Goal: Information Seeking & Learning: Learn about a topic

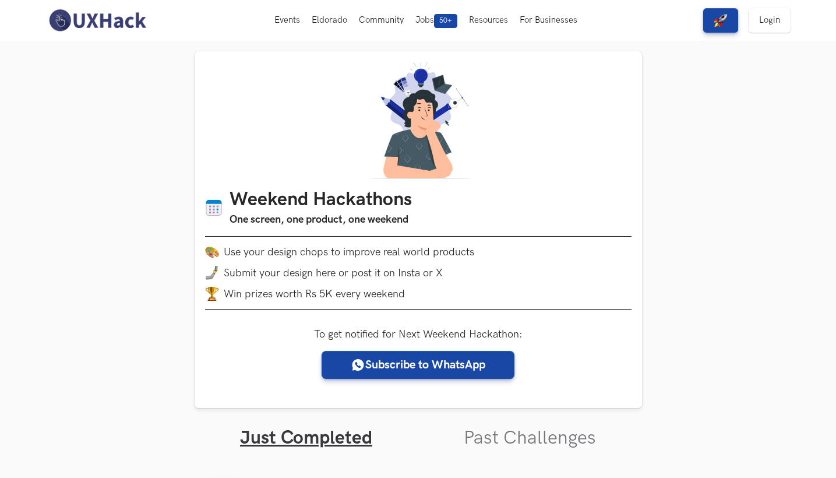
click at [775, 22] on link "Login" at bounding box center [769, 20] width 42 height 24
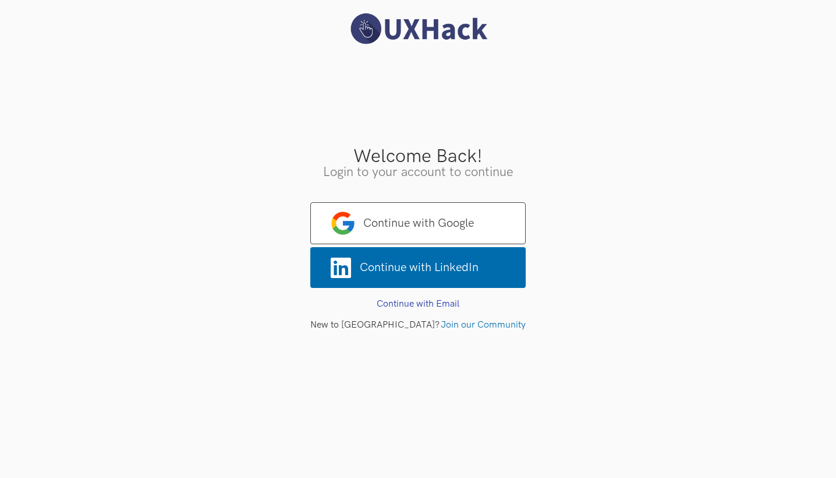
click at [426, 230] on span "Continue with Google" at bounding box center [417, 223] width 215 height 42
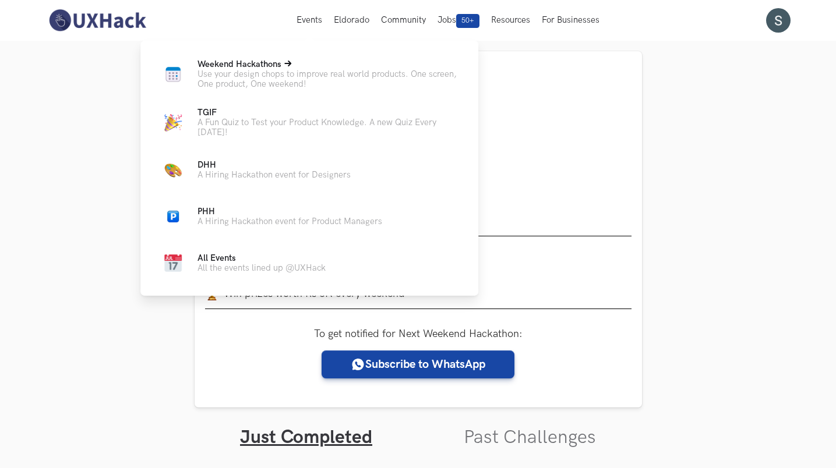
click at [313, 86] on p "Use your design chops to improve real world products. One screen, One product, …" at bounding box center [328, 79] width 262 height 20
click at [254, 65] on span "Weekend Hackathons Live" at bounding box center [239, 64] width 84 height 10
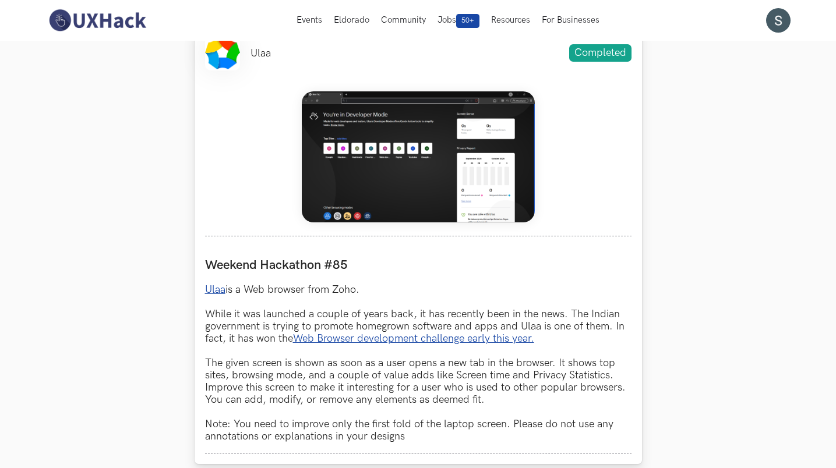
scroll to position [401, 0]
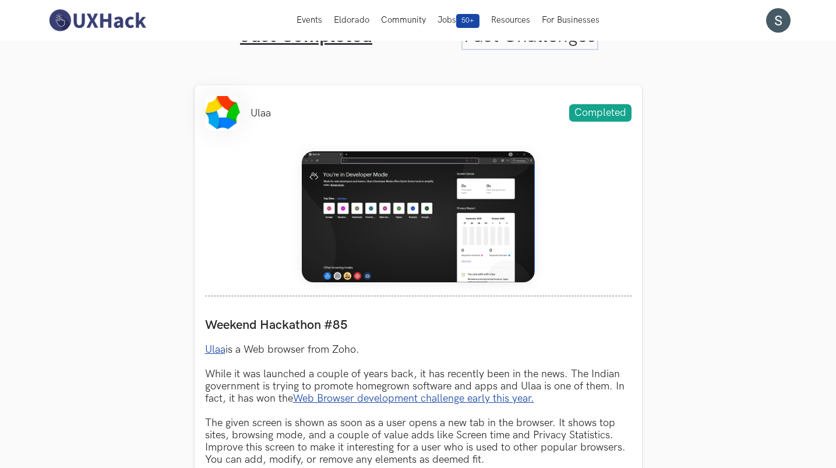
click at [528, 47] on link "Past Challenges" at bounding box center [530, 36] width 132 height 23
